Goal: Task Accomplishment & Management: Use online tool/utility

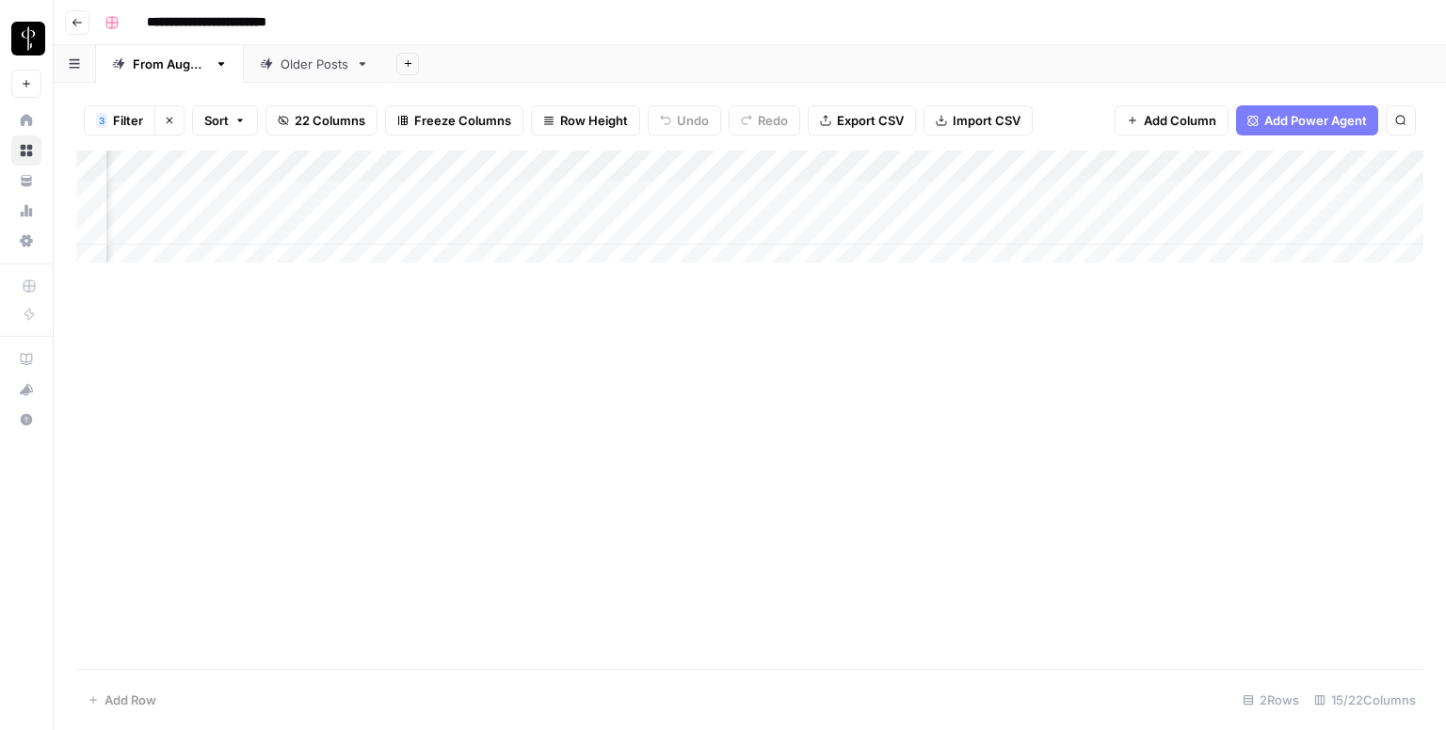
scroll to position [0, 1252]
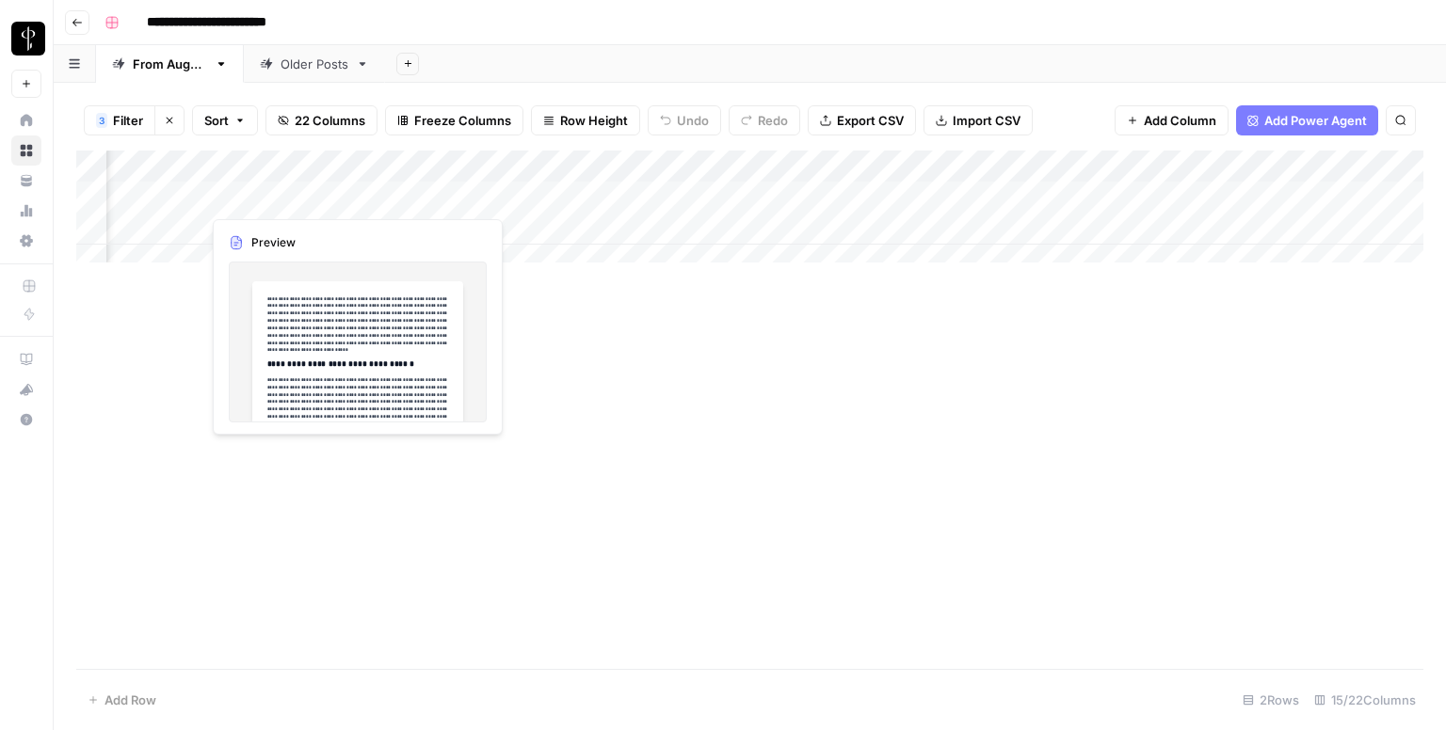
click at [184, 197] on div "Add Column" at bounding box center [749, 214] width 1347 height 126
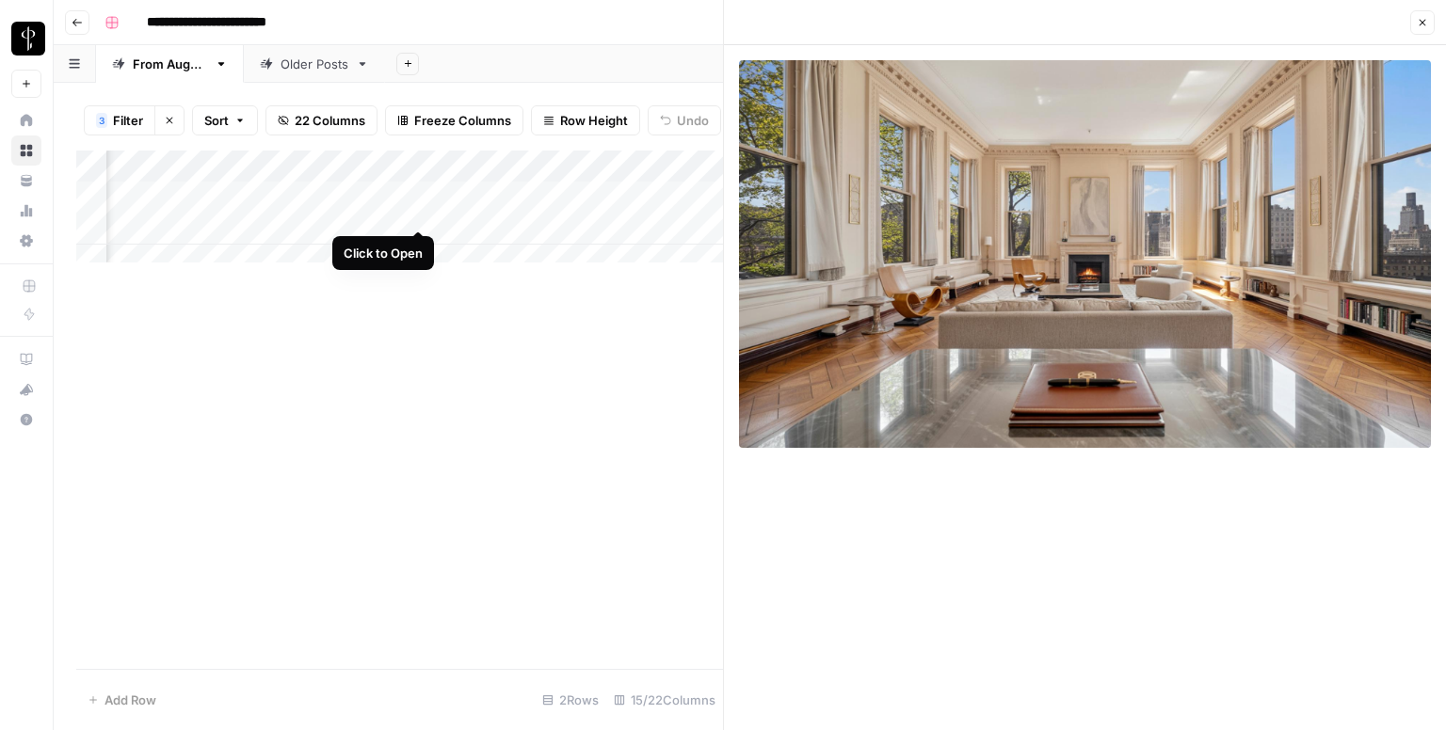
click at [423, 211] on div "Add Column" at bounding box center [399, 214] width 647 height 126
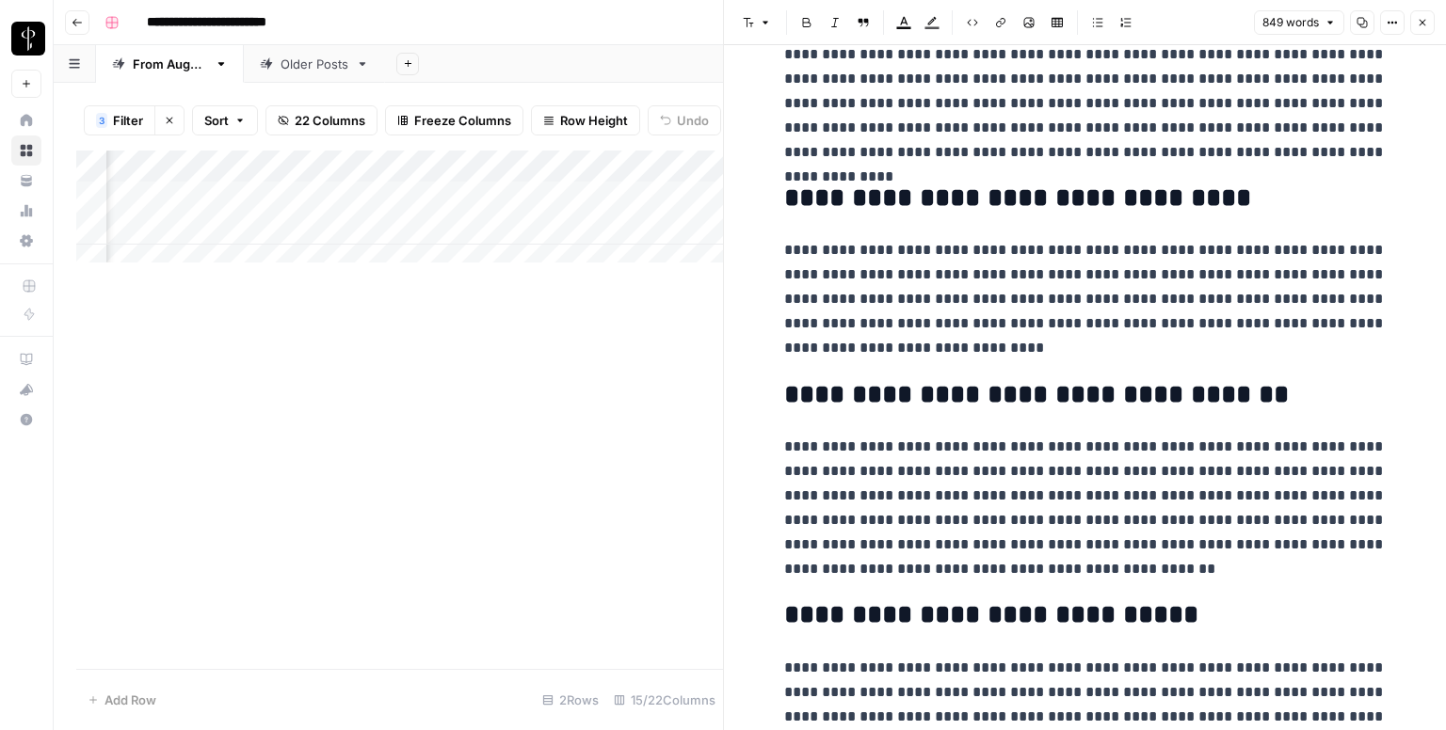
scroll to position [1947, 0]
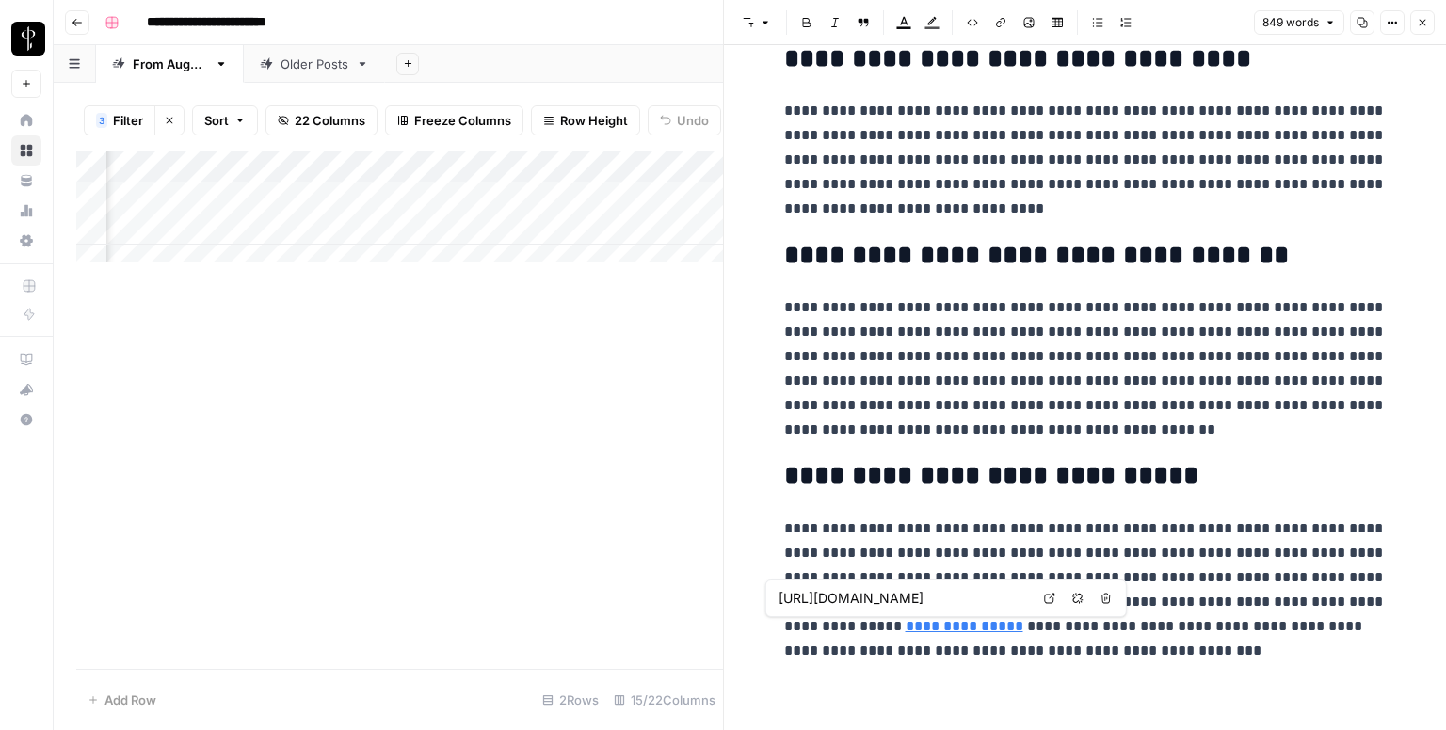
click at [1044, 600] on icon at bounding box center [1049, 598] width 11 height 11
click at [1408, 29] on div "849 words Copy Options Close" at bounding box center [1344, 22] width 181 height 24
click at [1420, 24] on icon "button" at bounding box center [1422, 22] width 11 height 11
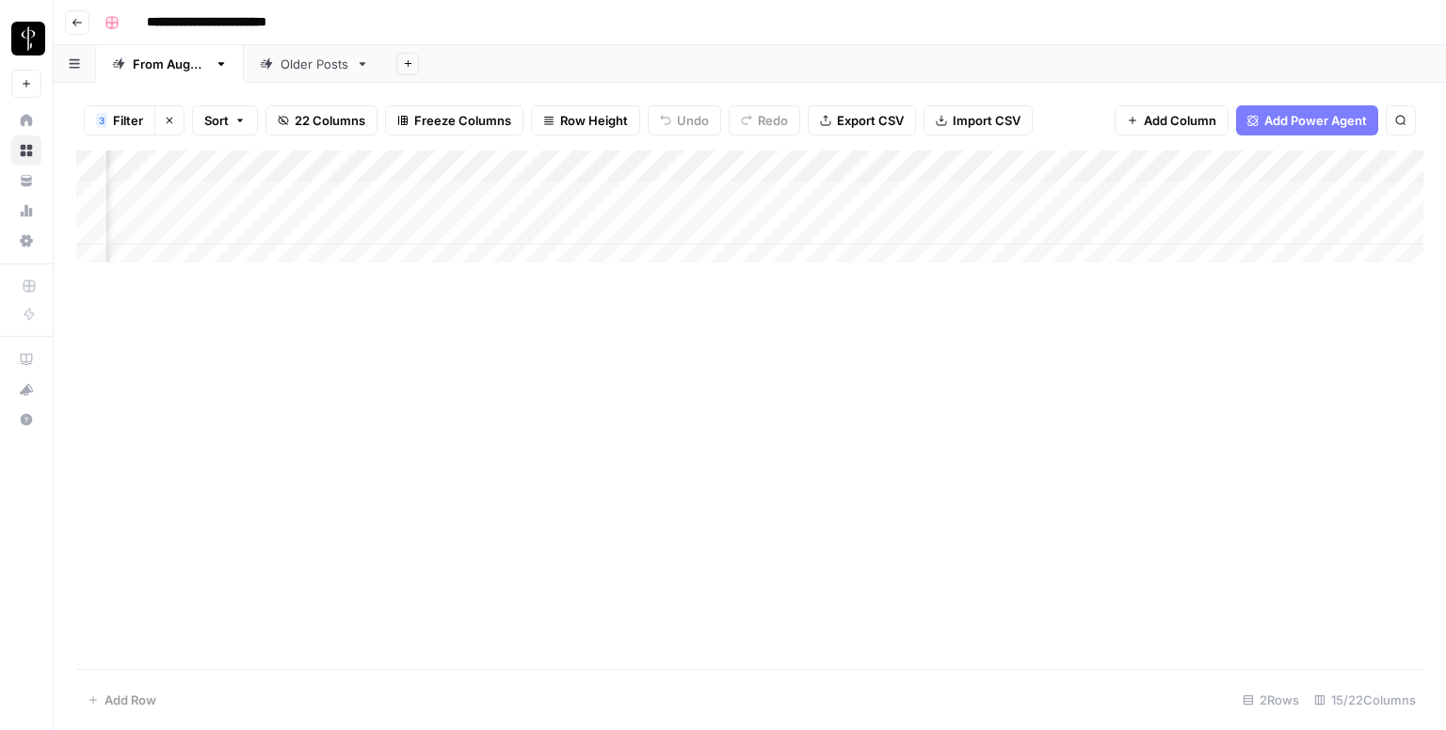
click at [825, 201] on div "Add Column" at bounding box center [749, 214] width 1347 height 126
click at [1317, 193] on div "Add Column" at bounding box center [749, 214] width 1347 height 126
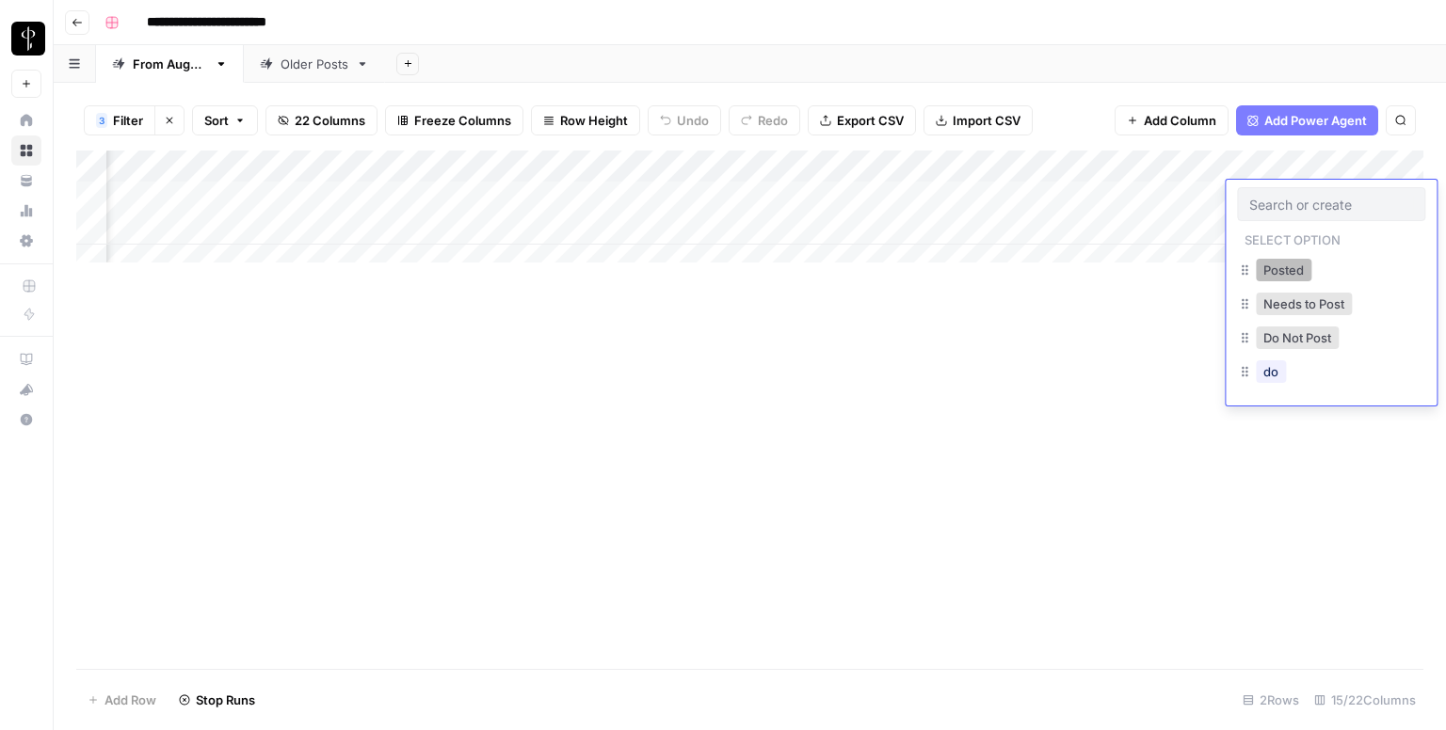
click at [1279, 266] on button "Posted" at bounding box center [1284, 270] width 56 height 23
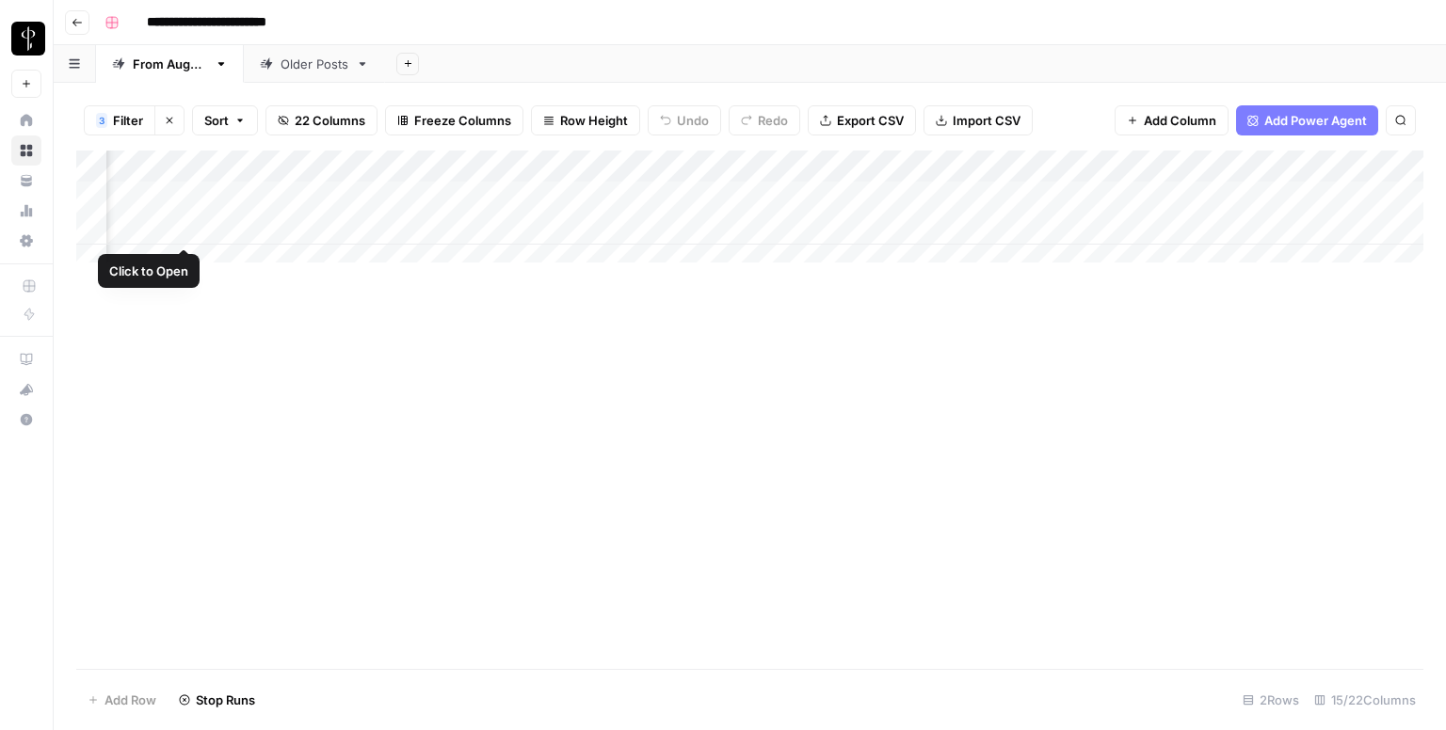
click at [195, 228] on div "Add Column" at bounding box center [749, 214] width 1347 height 126
click at [191, 229] on div "Add Column" at bounding box center [749, 214] width 1347 height 126
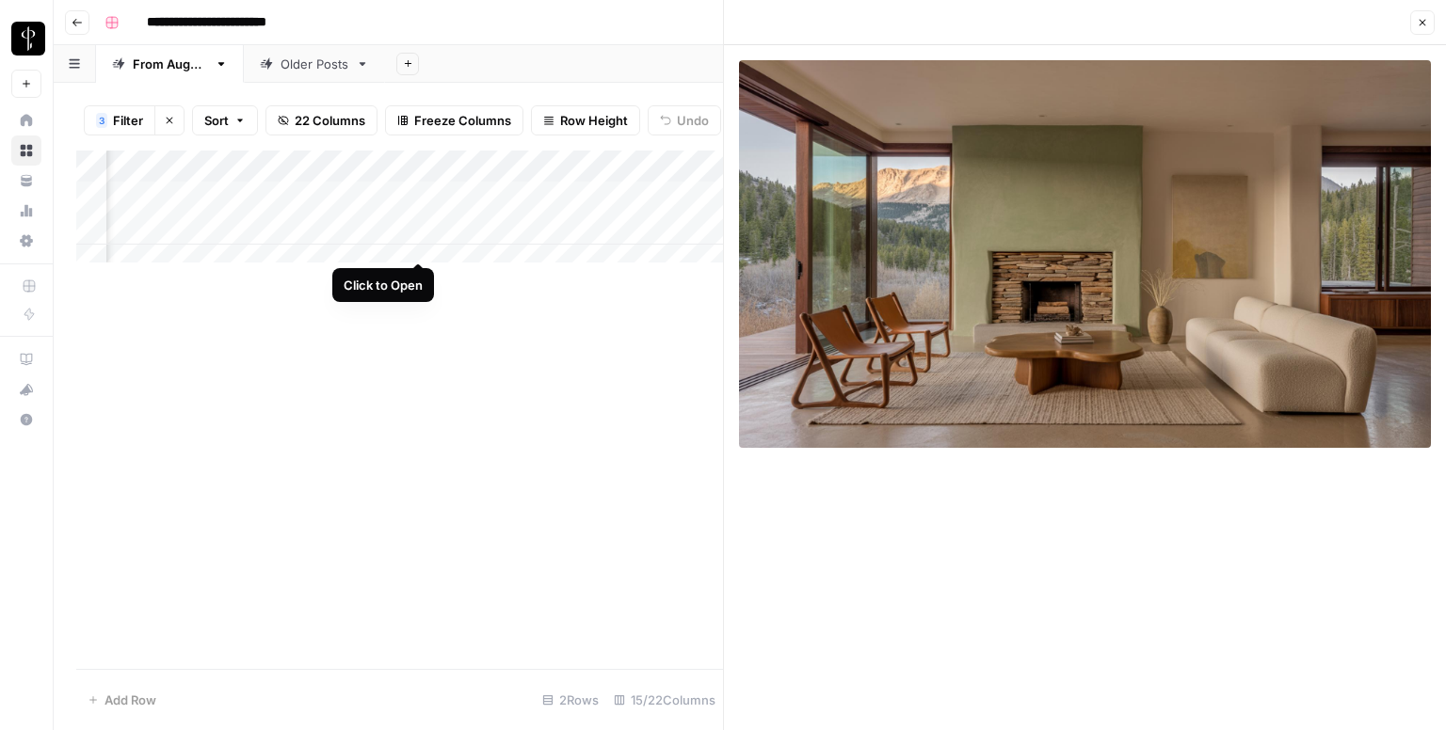
click at [418, 242] on div "Add Column" at bounding box center [399, 214] width 647 height 126
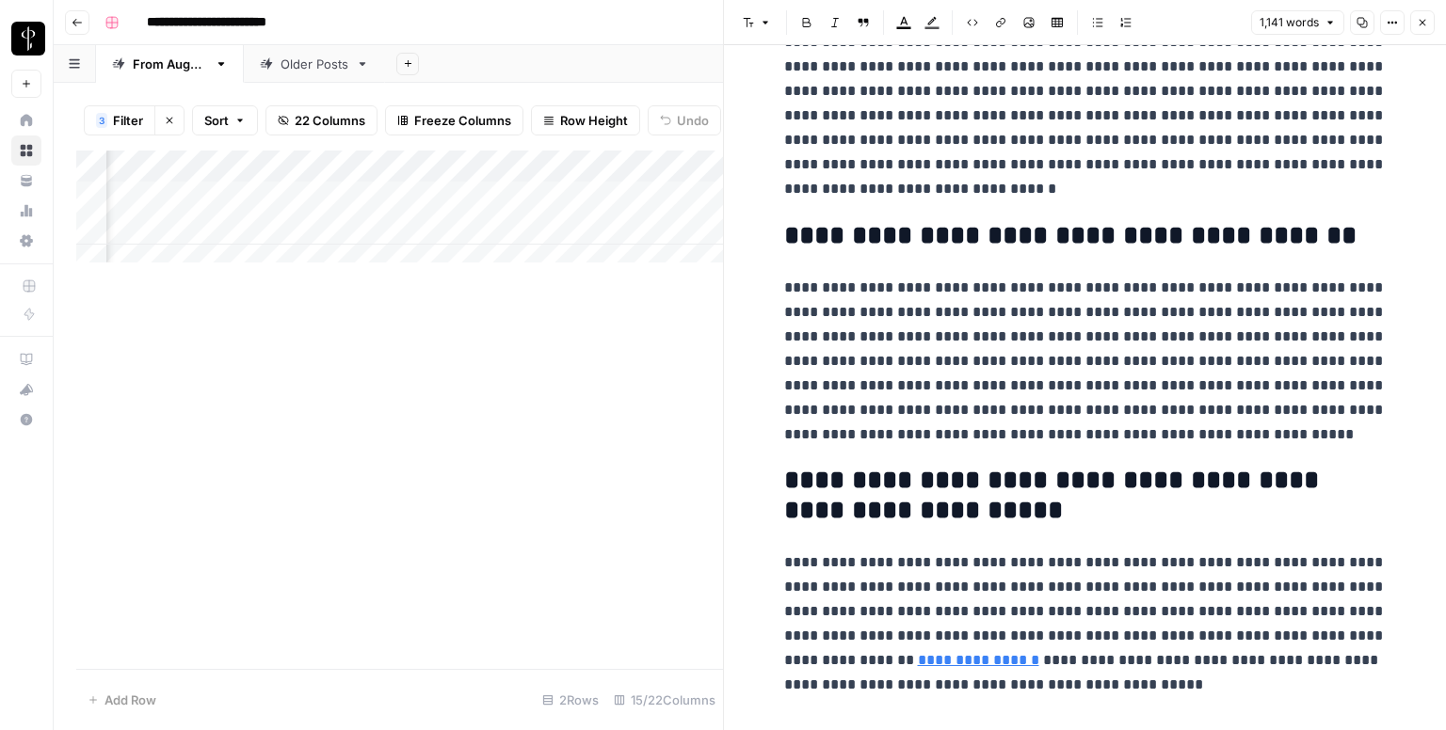
scroll to position [2417, 0]
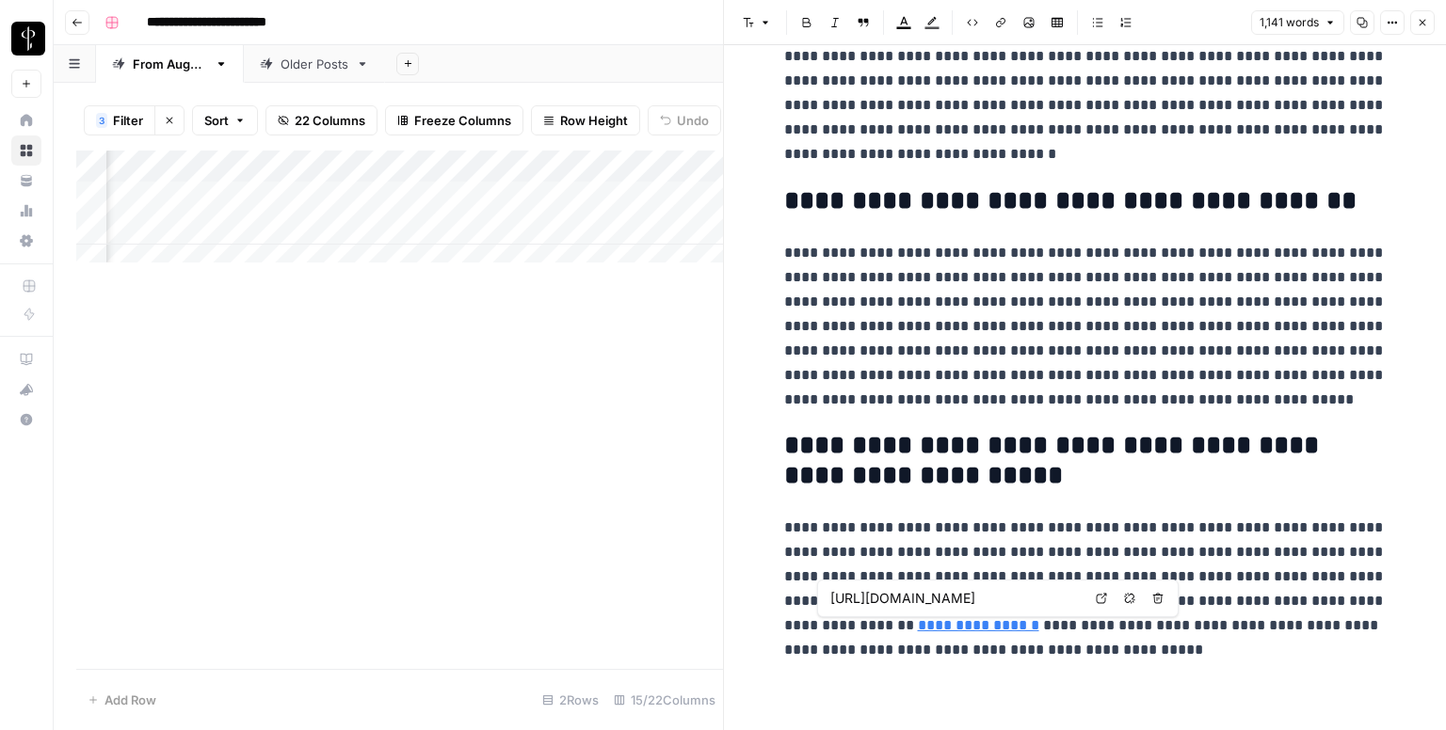
click at [1096, 600] on icon at bounding box center [1101, 598] width 11 height 11
click at [1420, 30] on button "Close" at bounding box center [1422, 22] width 24 height 24
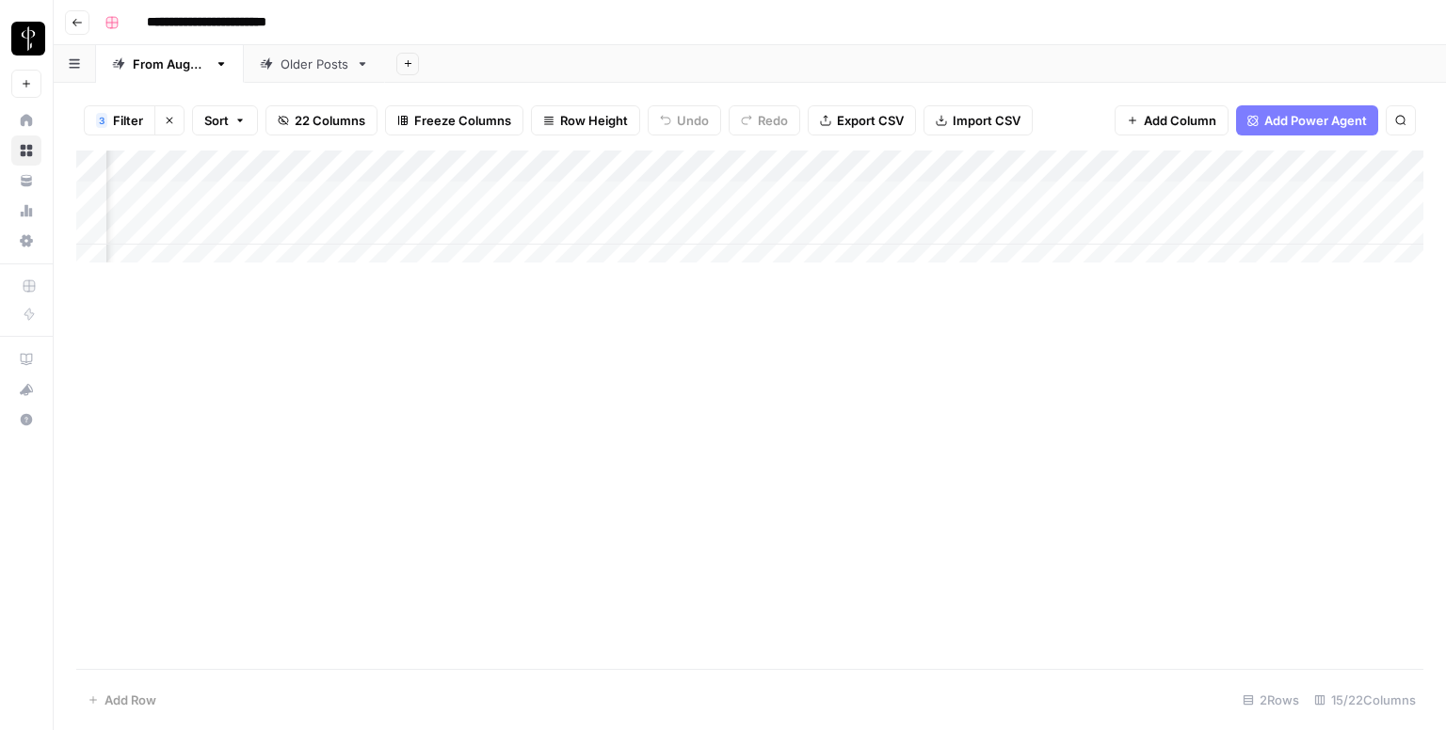
click at [805, 224] on div "Add Column" at bounding box center [749, 214] width 1347 height 126
click at [1262, 219] on div "Add Column" at bounding box center [749, 214] width 1347 height 126
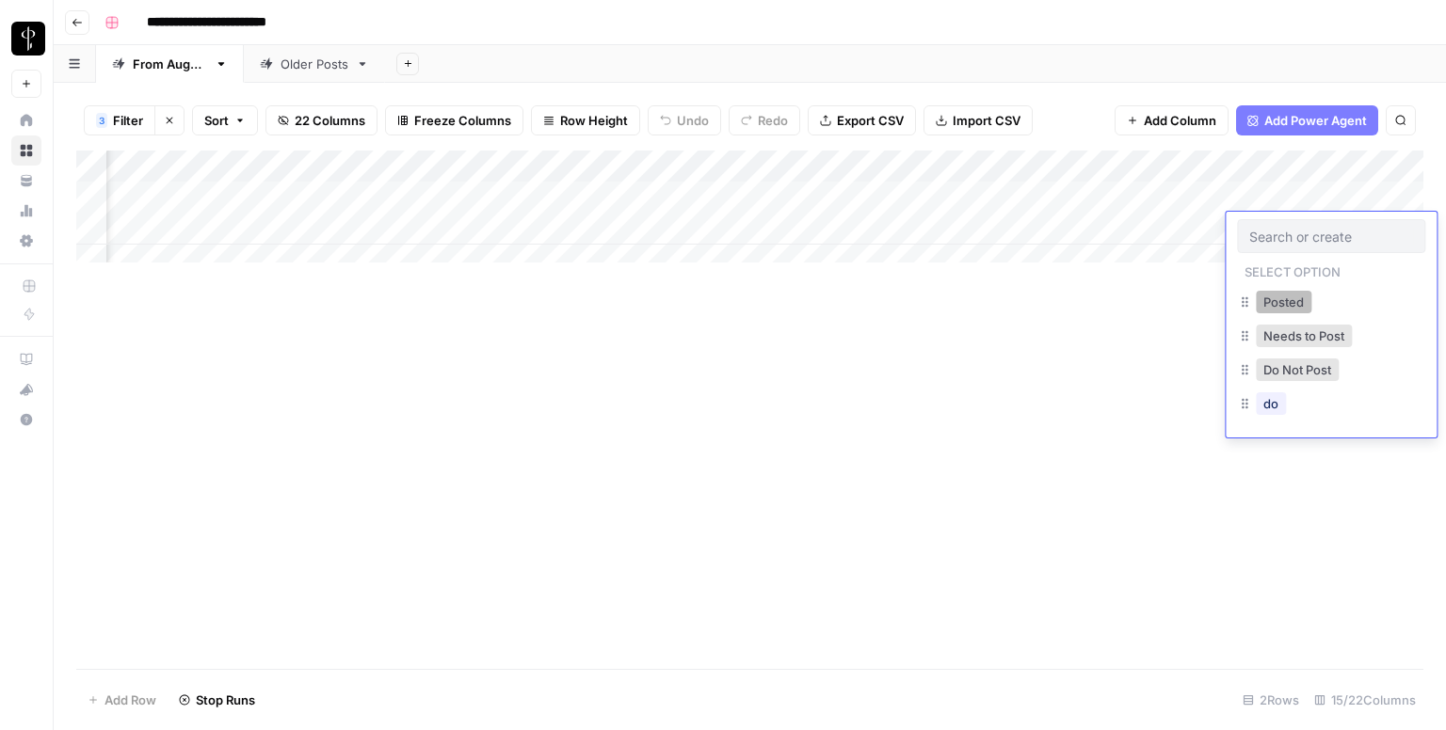
click at [1276, 306] on button "Posted" at bounding box center [1284, 302] width 56 height 23
